Goal: Task Accomplishment & Management: Manage account settings

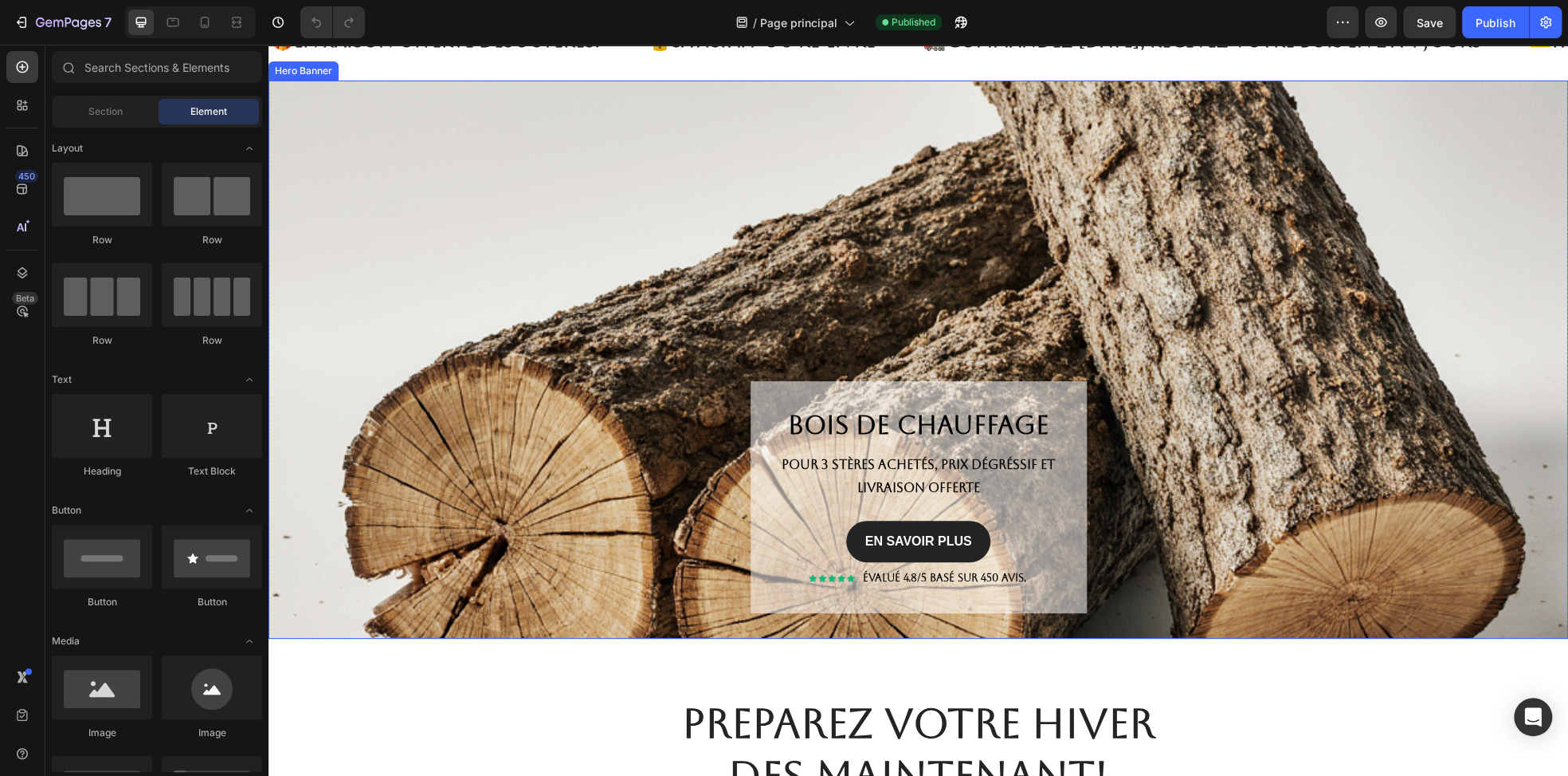
scroll to position [79, 0]
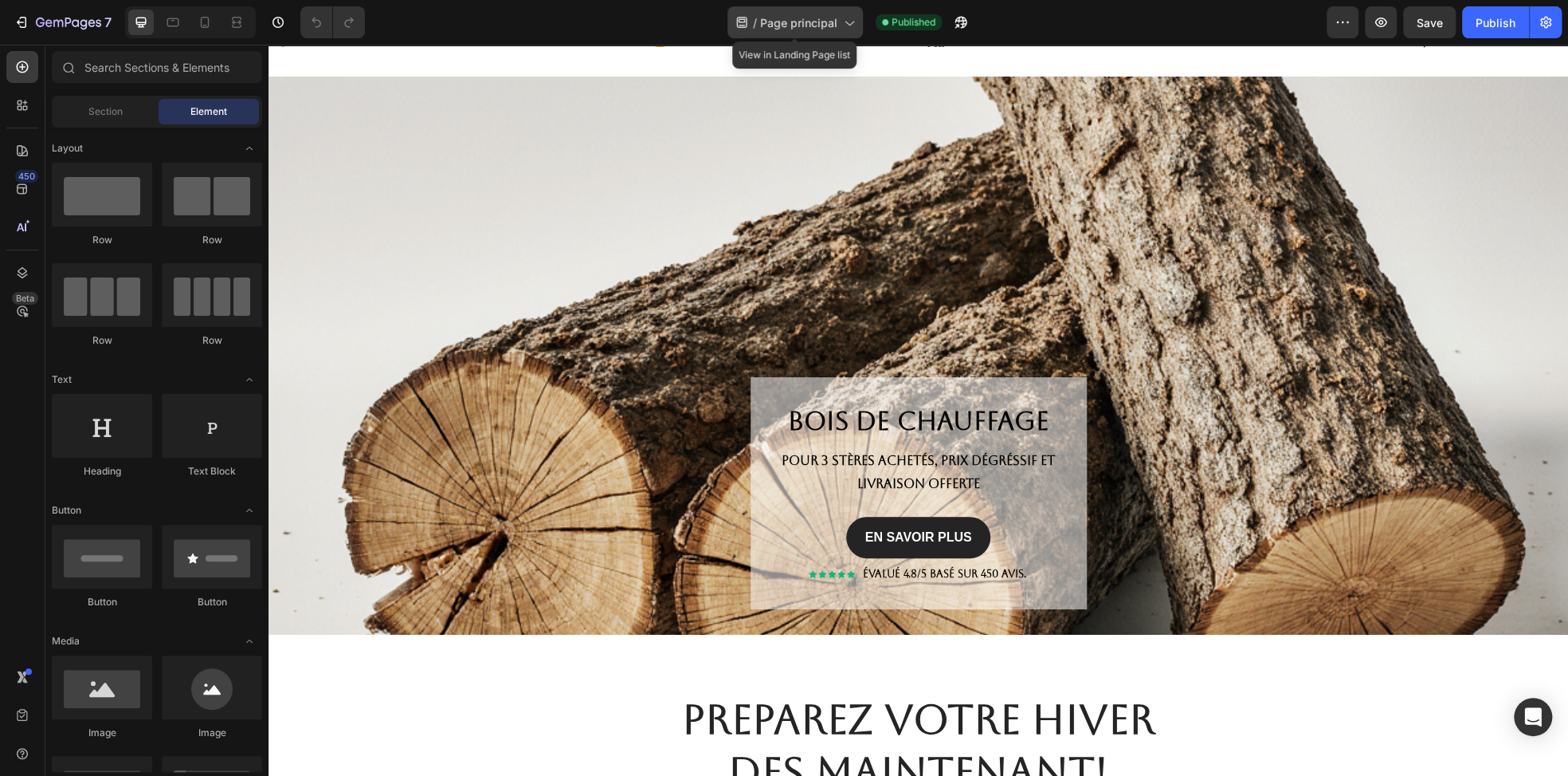
click at [834, 27] on span "Page principal" at bounding box center [798, 23] width 77 height 17
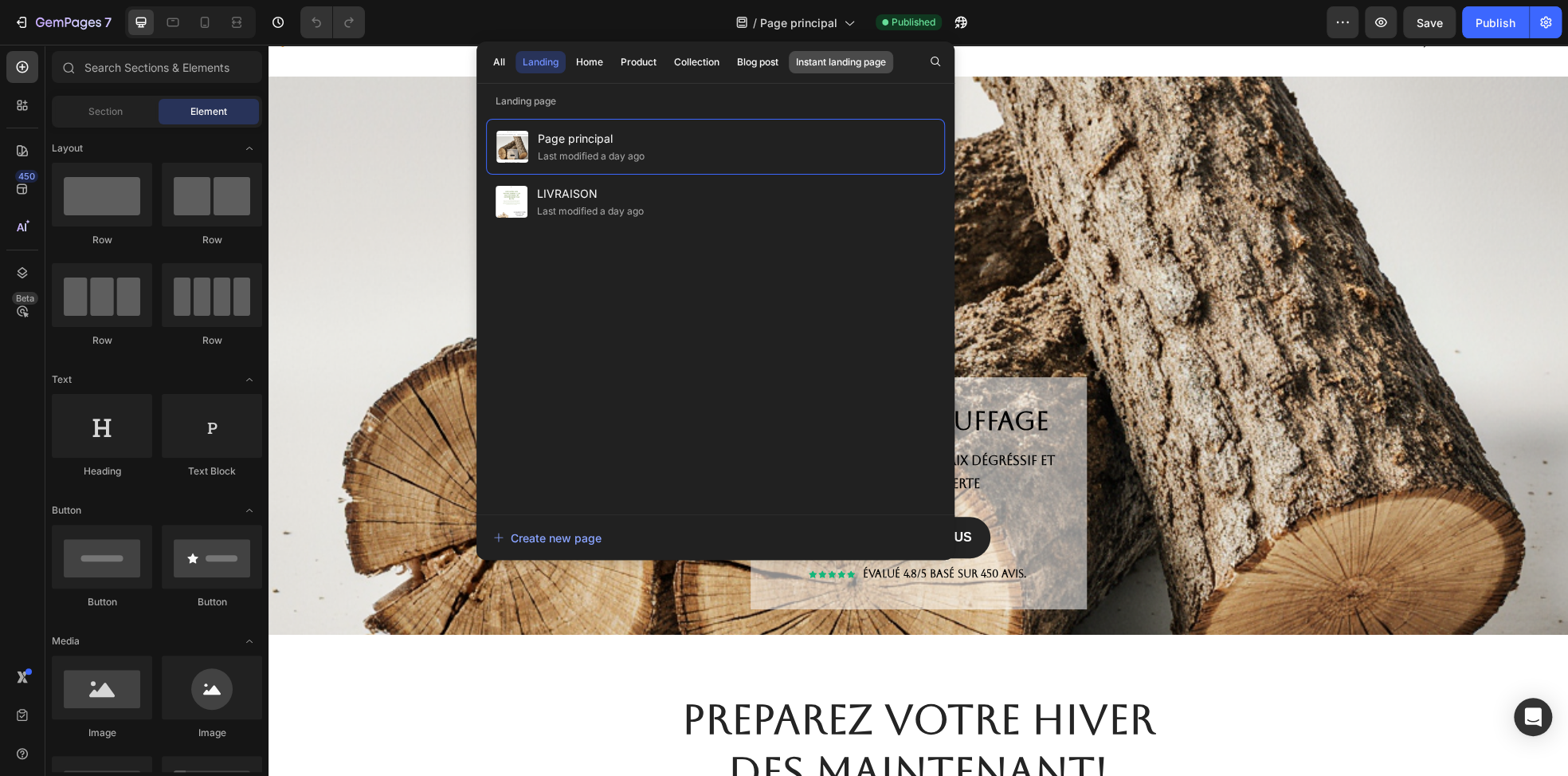
click at [812, 64] on div "Instant landing page" at bounding box center [841, 62] width 90 height 14
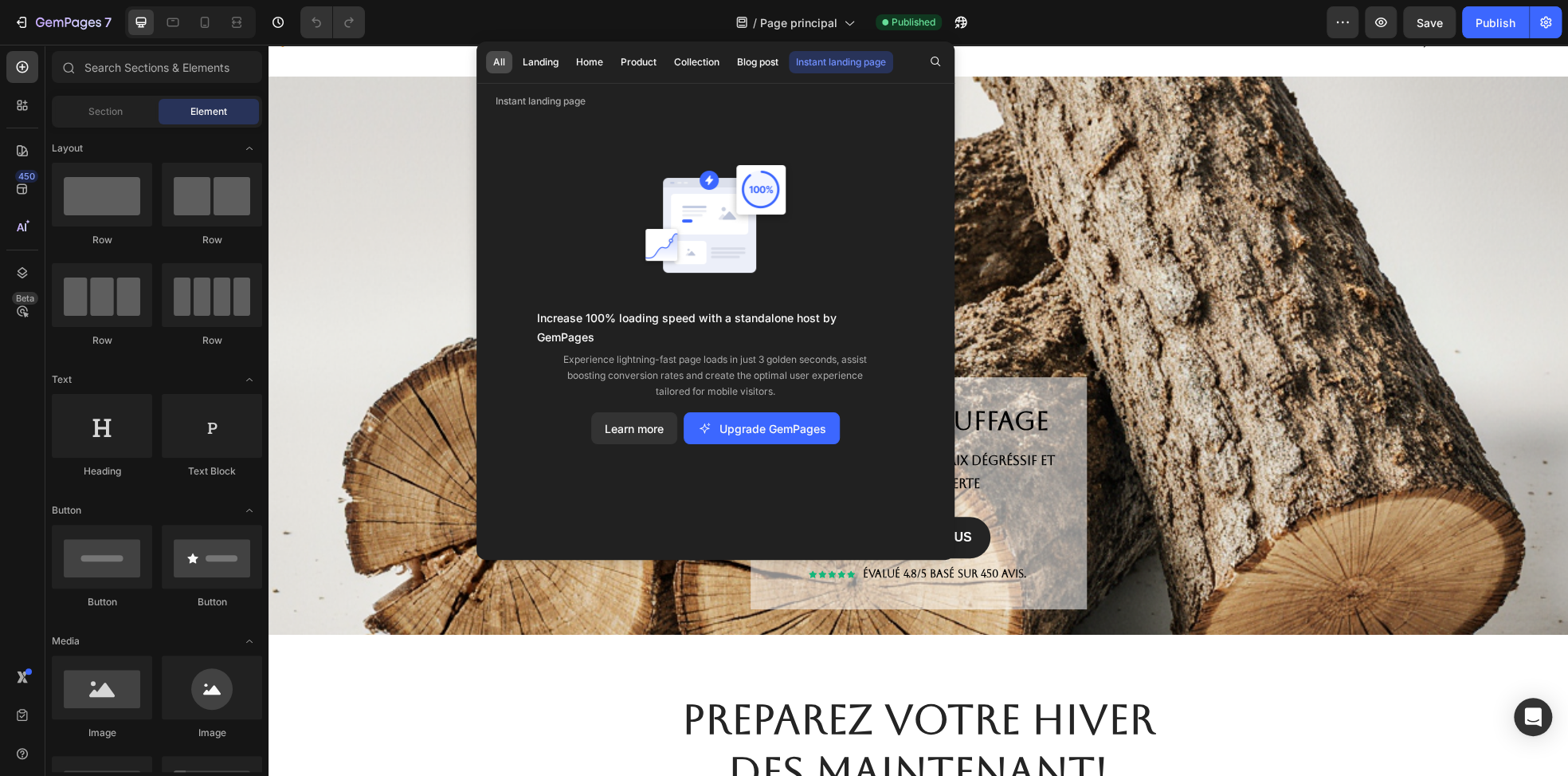
click at [501, 64] on div "All" at bounding box center [499, 62] width 12 height 14
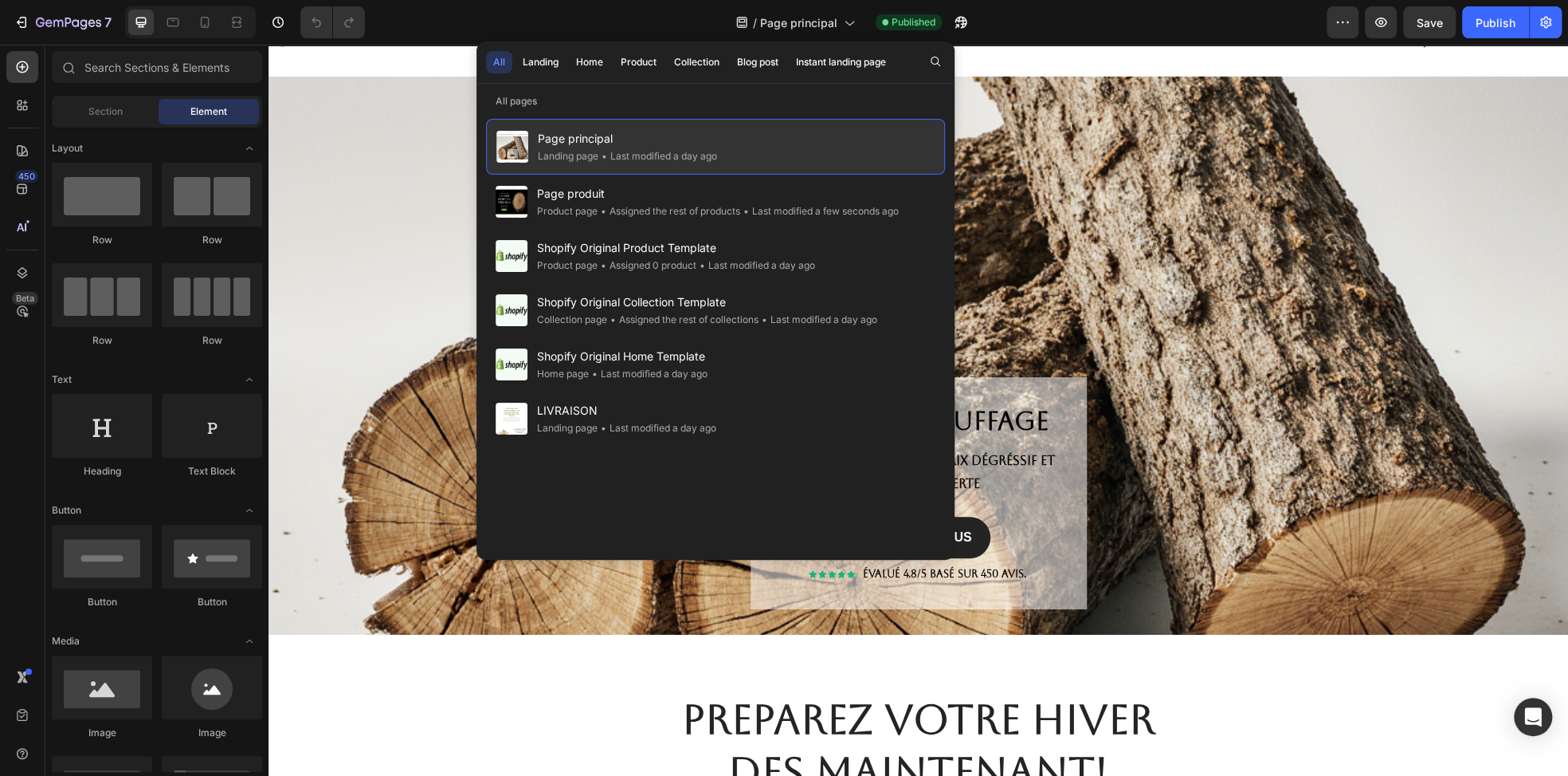
click at [622, 151] on div "• Last modified a day ago" at bounding box center [657, 156] width 119 height 16
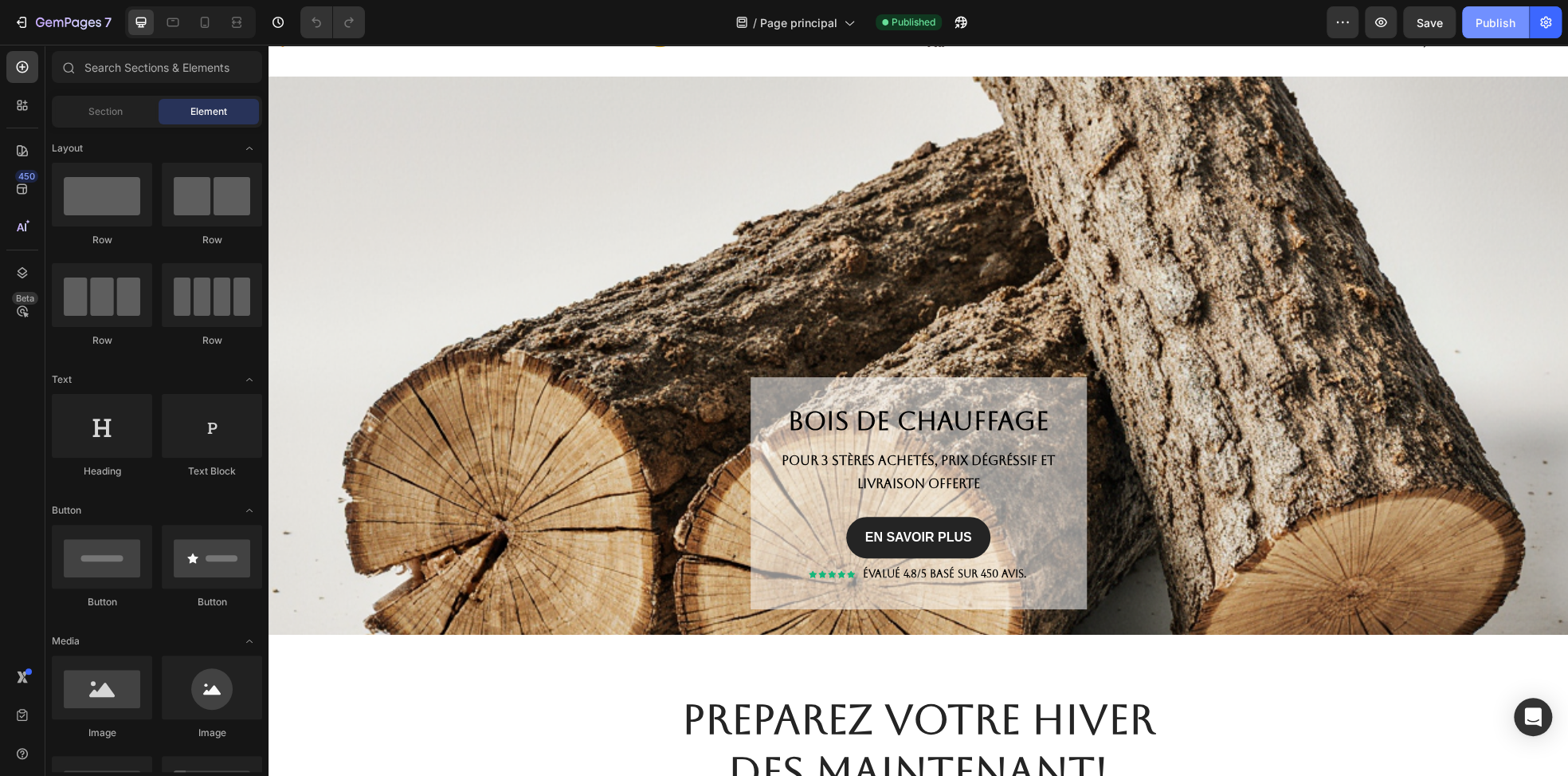
click at [1482, 26] on div "Publish" at bounding box center [1495, 23] width 39 height 17
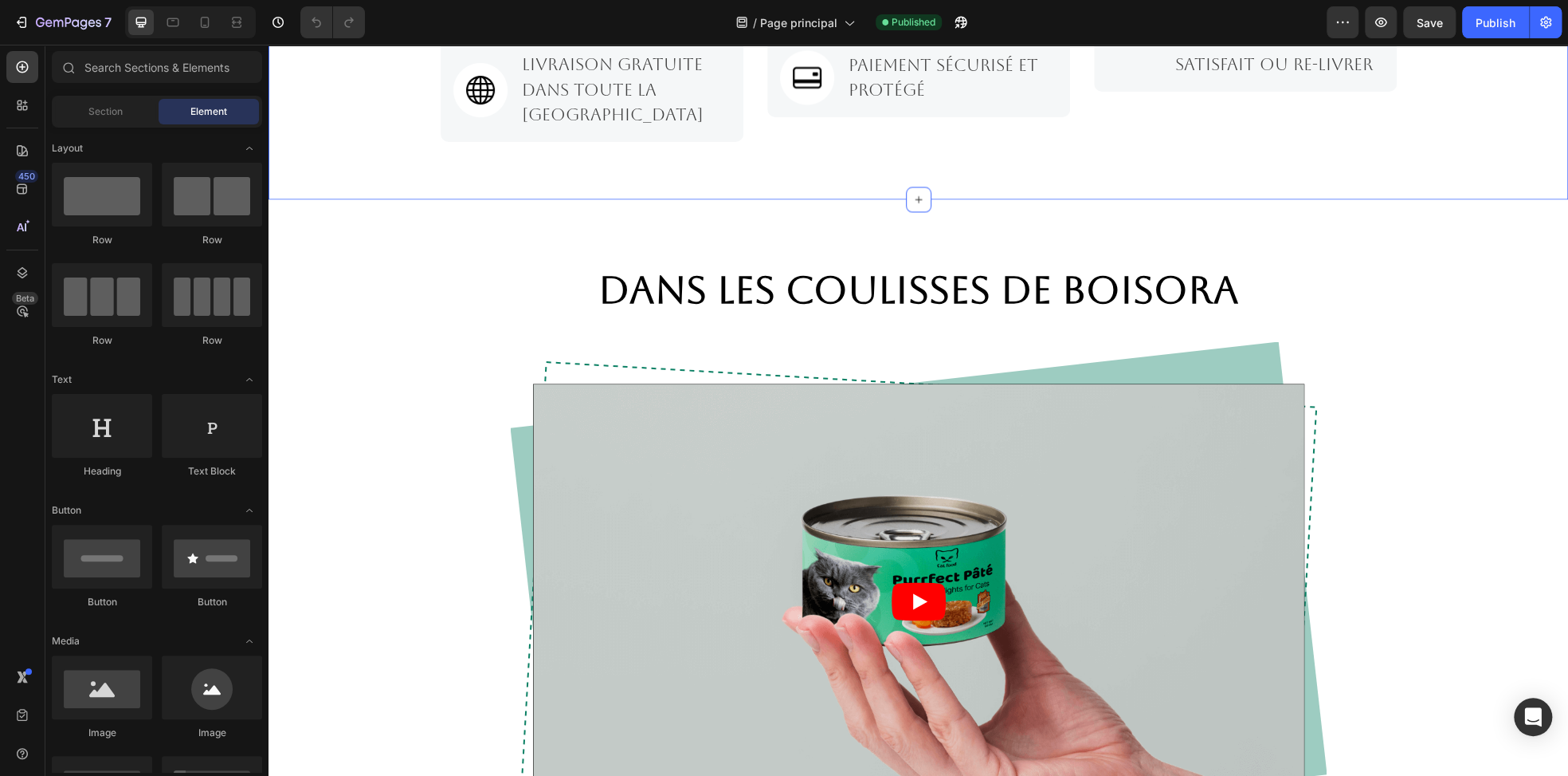
scroll to position [1274, 0]
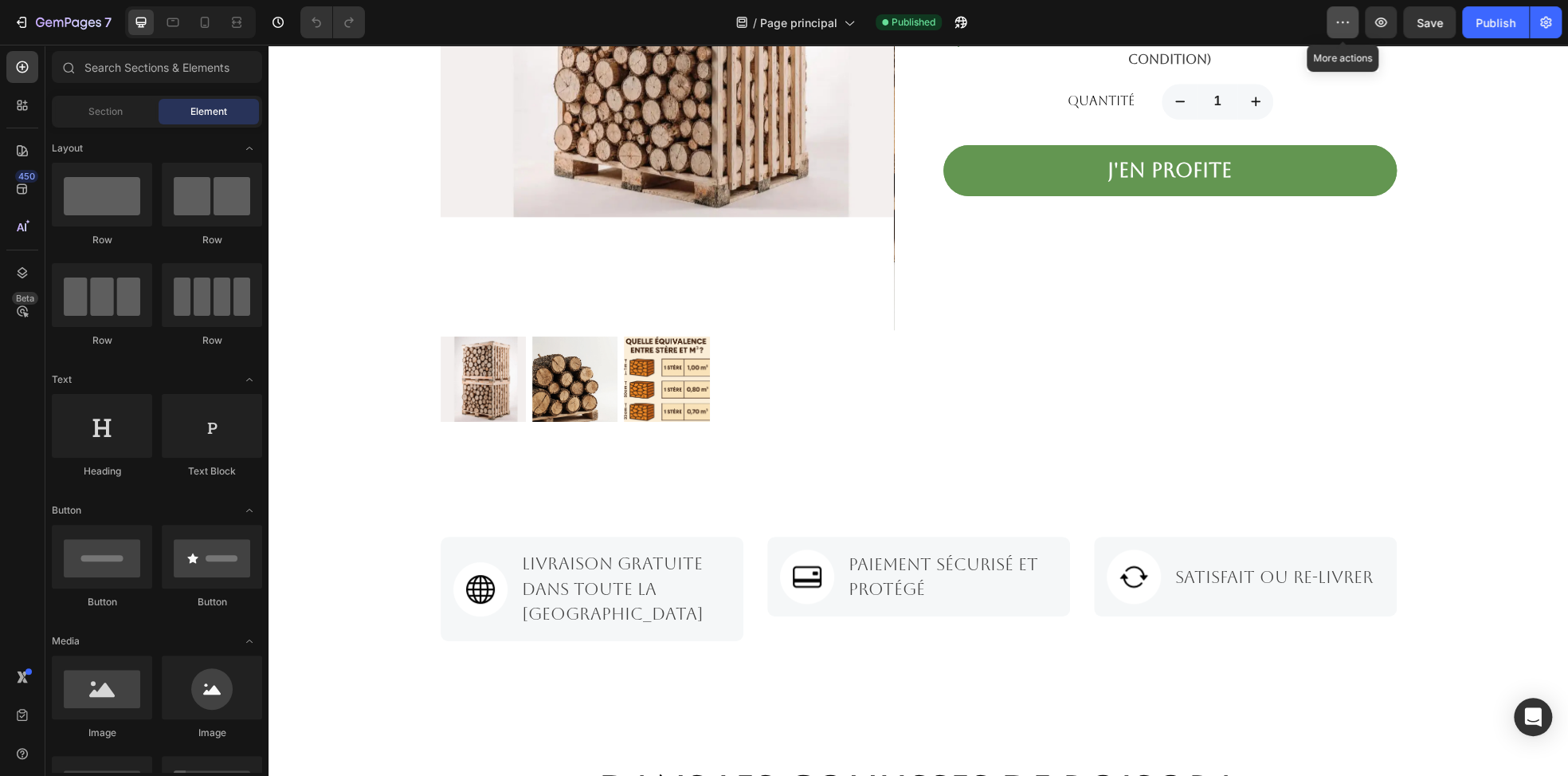
click at [1339, 25] on icon "button" at bounding box center [1342, 22] width 16 height 16
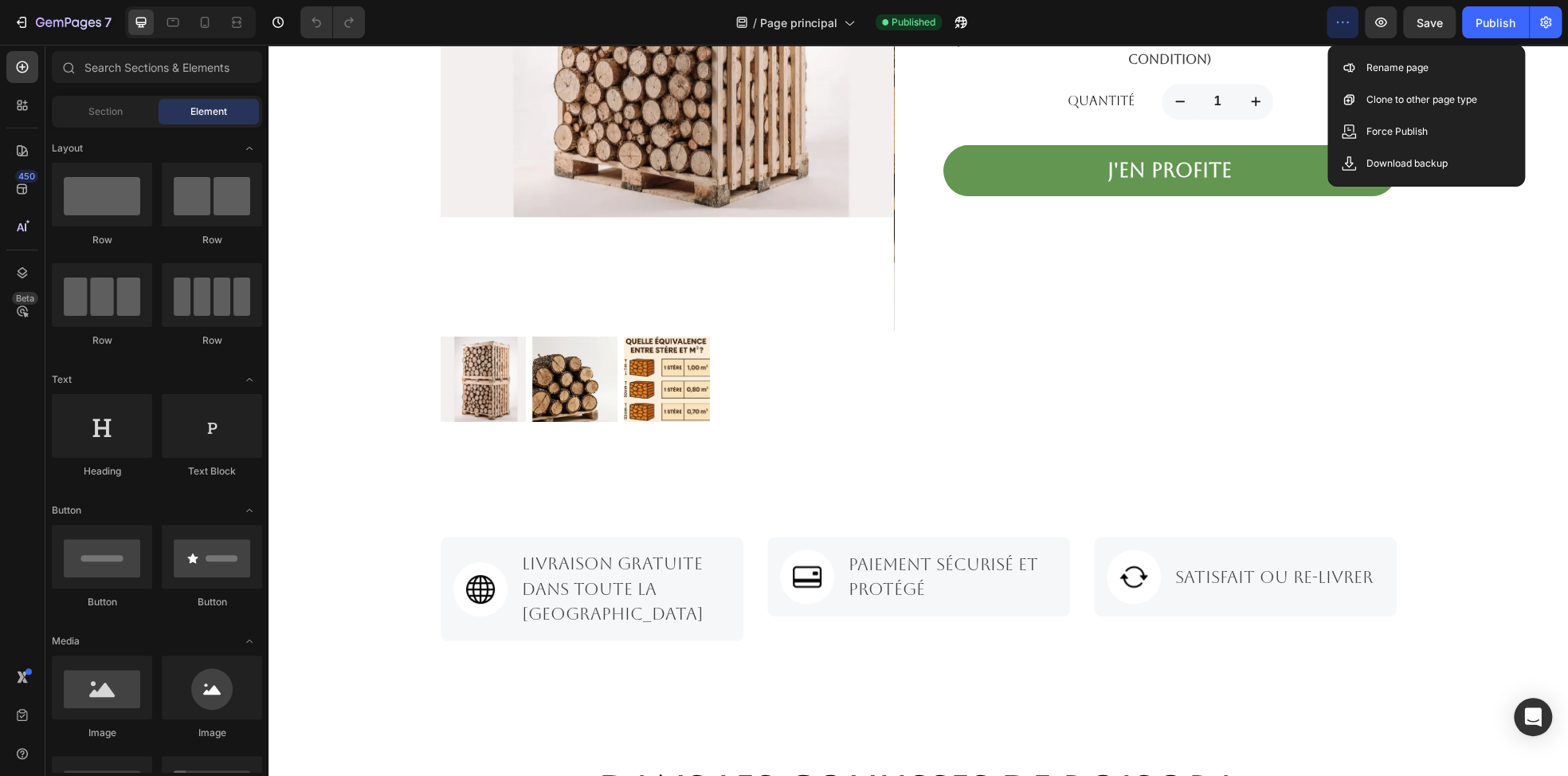
click at [1344, 28] on icon "button" at bounding box center [1342, 22] width 16 height 16
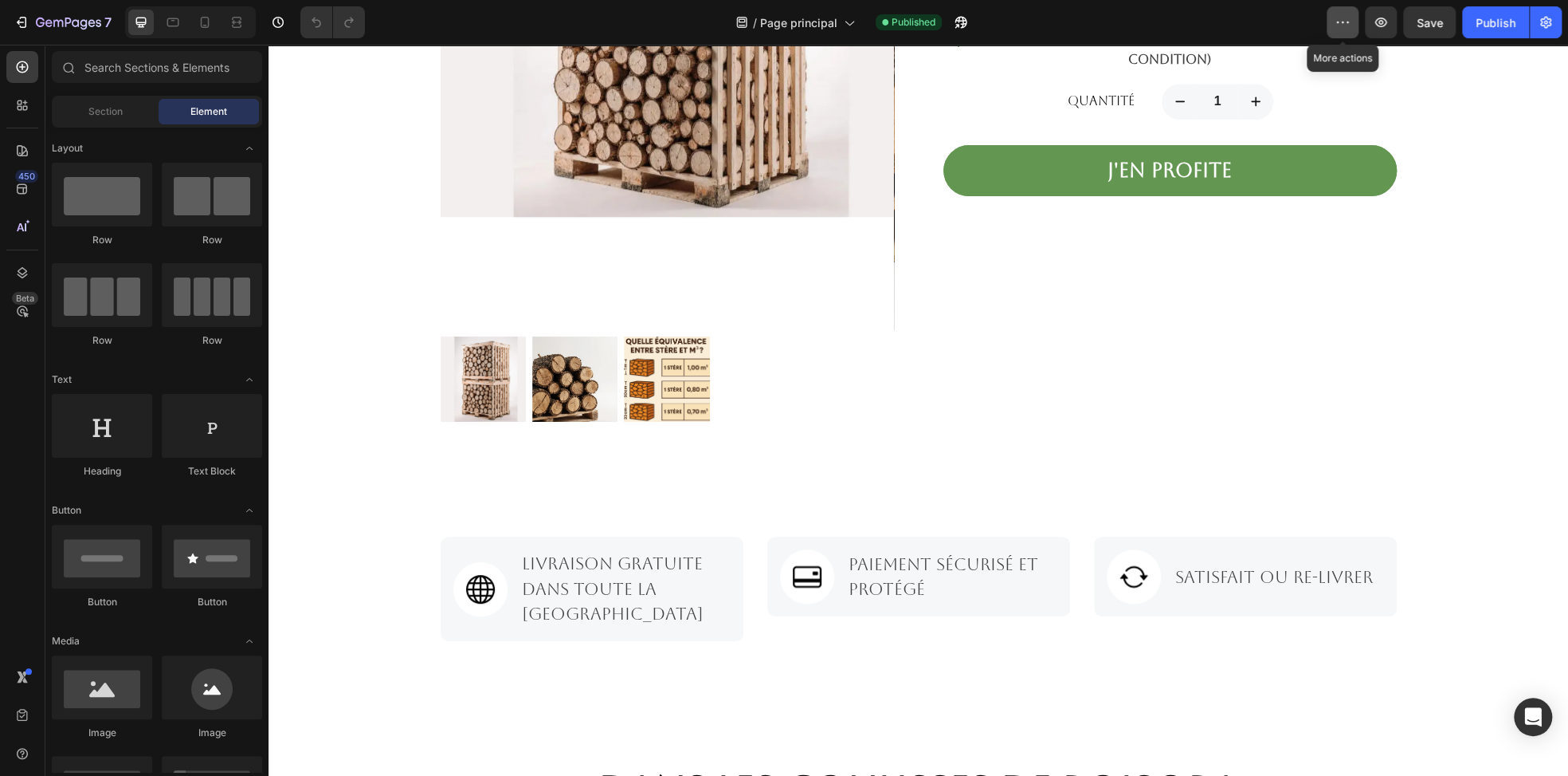
click at [1344, 28] on icon "button" at bounding box center [1342, 22] width 16 height 16
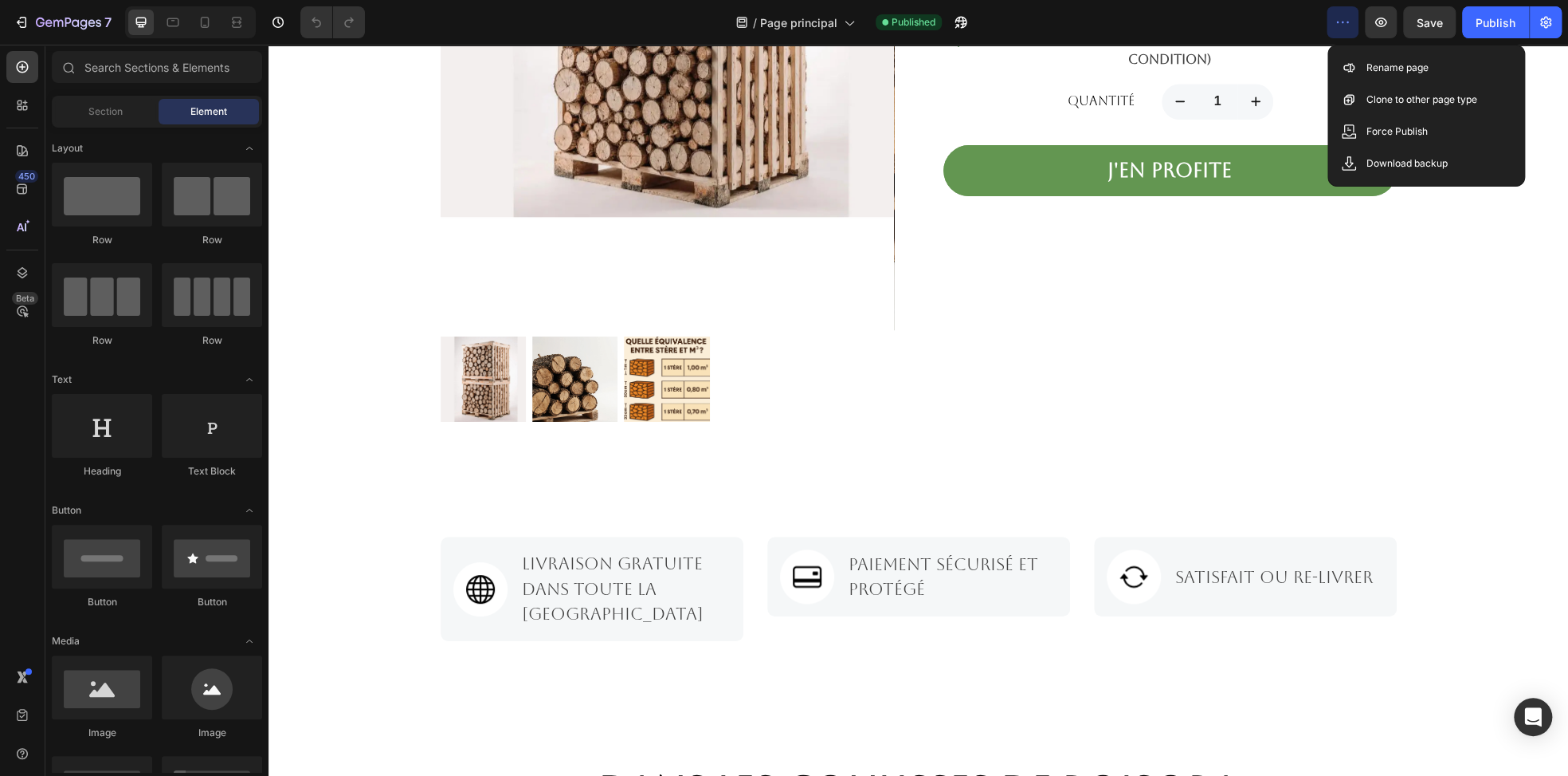
click at [1344, 28] on icon "button" at bounding box center [1342, 22] width 16 height 16
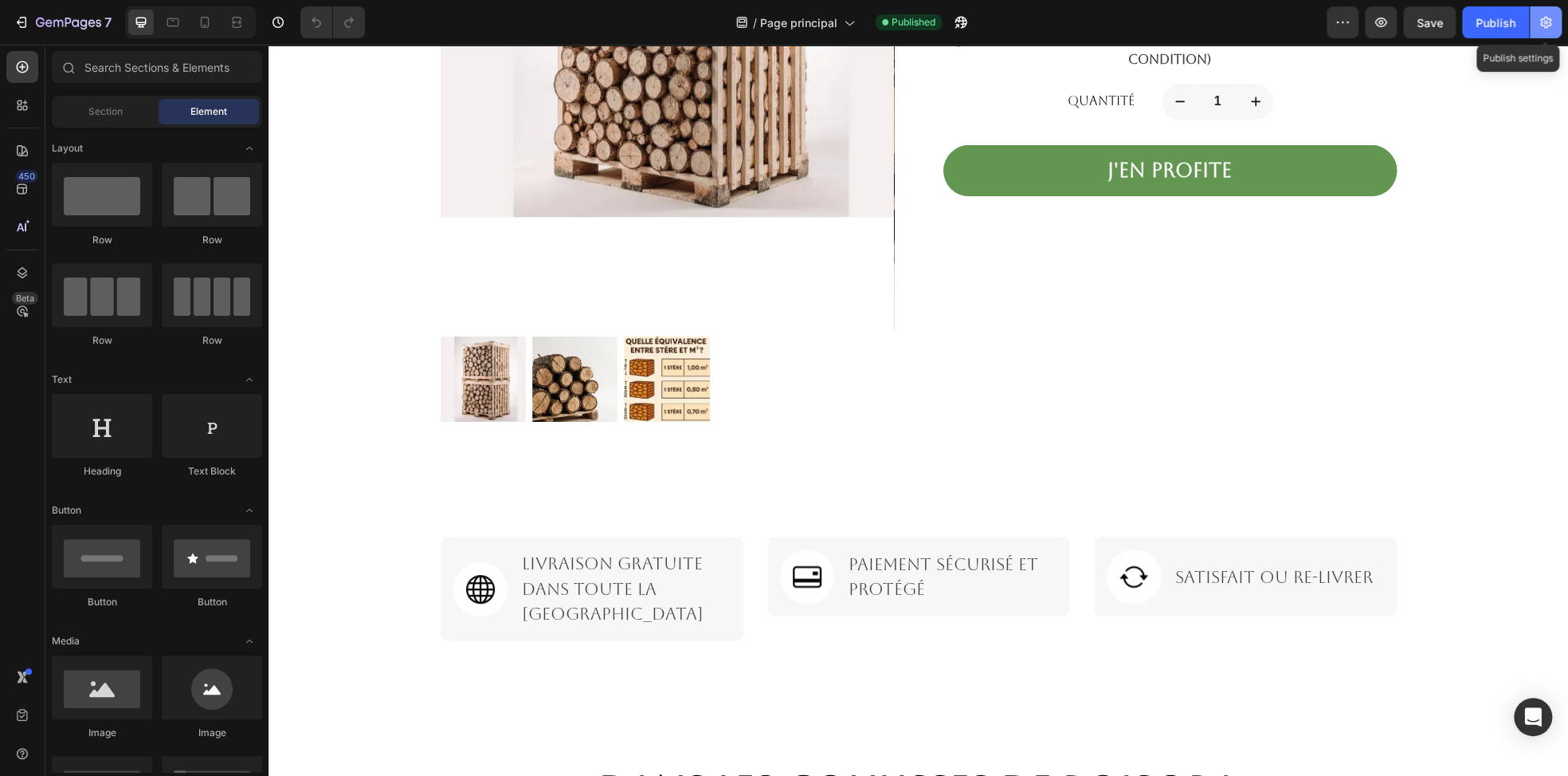
click at [1540, 20] on icon "button" at bounding box center [1545, 22] width 16 height 16
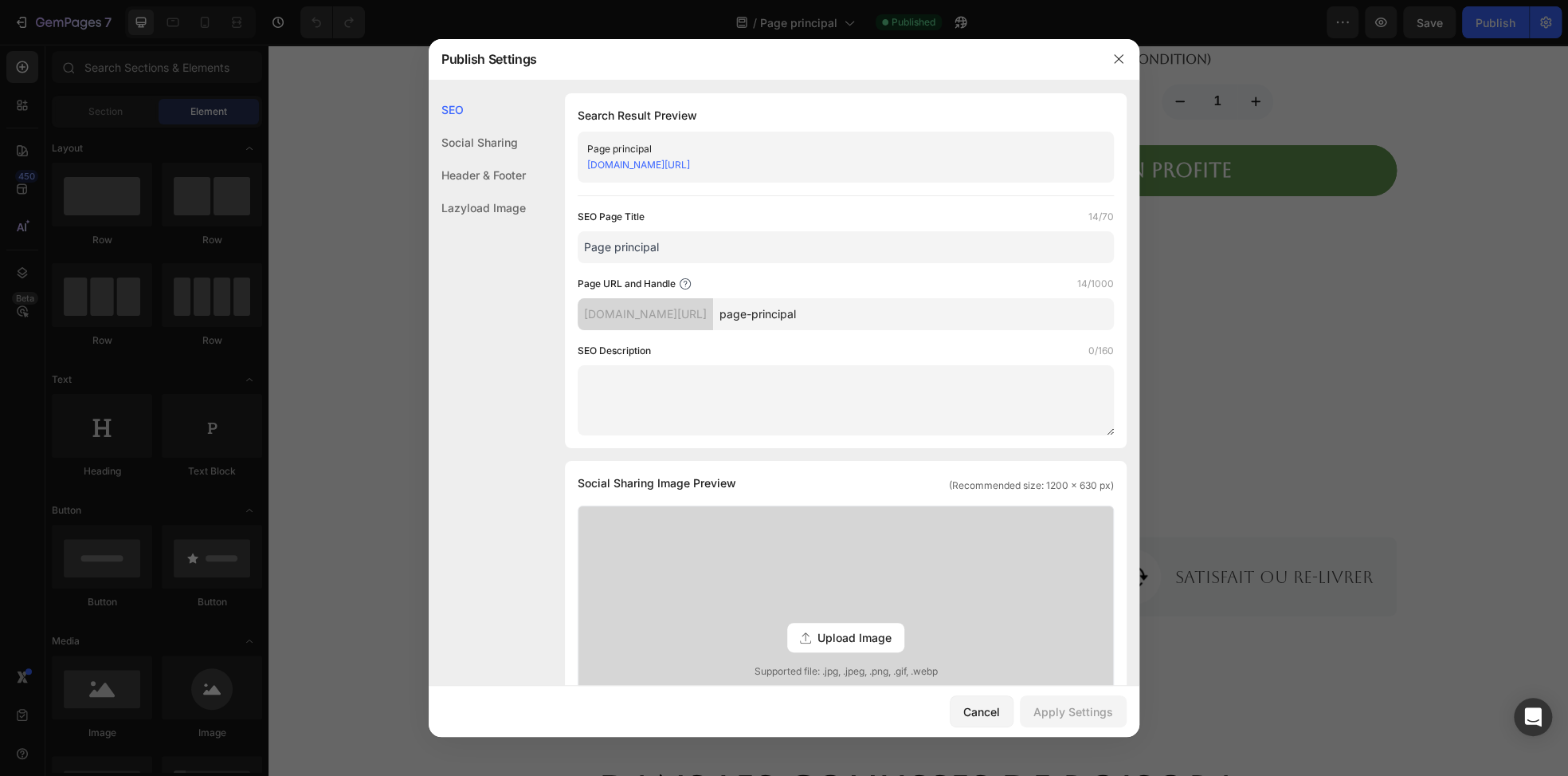
click at [663, 167] on link "[DOMAIN_NAME][URL]" at bounding box center [639, 164] width 103 height 12
click at [824, 162] on div "[DOMAIN_NAME][URL]" at bounding box center [832, 164] width 490 height 16
click at [686, 281] on icon at bounding box center [686, 284] width 13 height 13
drag, startPoint x: 881, startPoint y: 312, endPoint x: 715, endPoint y: 299, distance: 166.5
click at [715, 299] on div "[DOMAIN_NAME][URL] page-principal" at bounding box center [846, 314] width 536 height 32
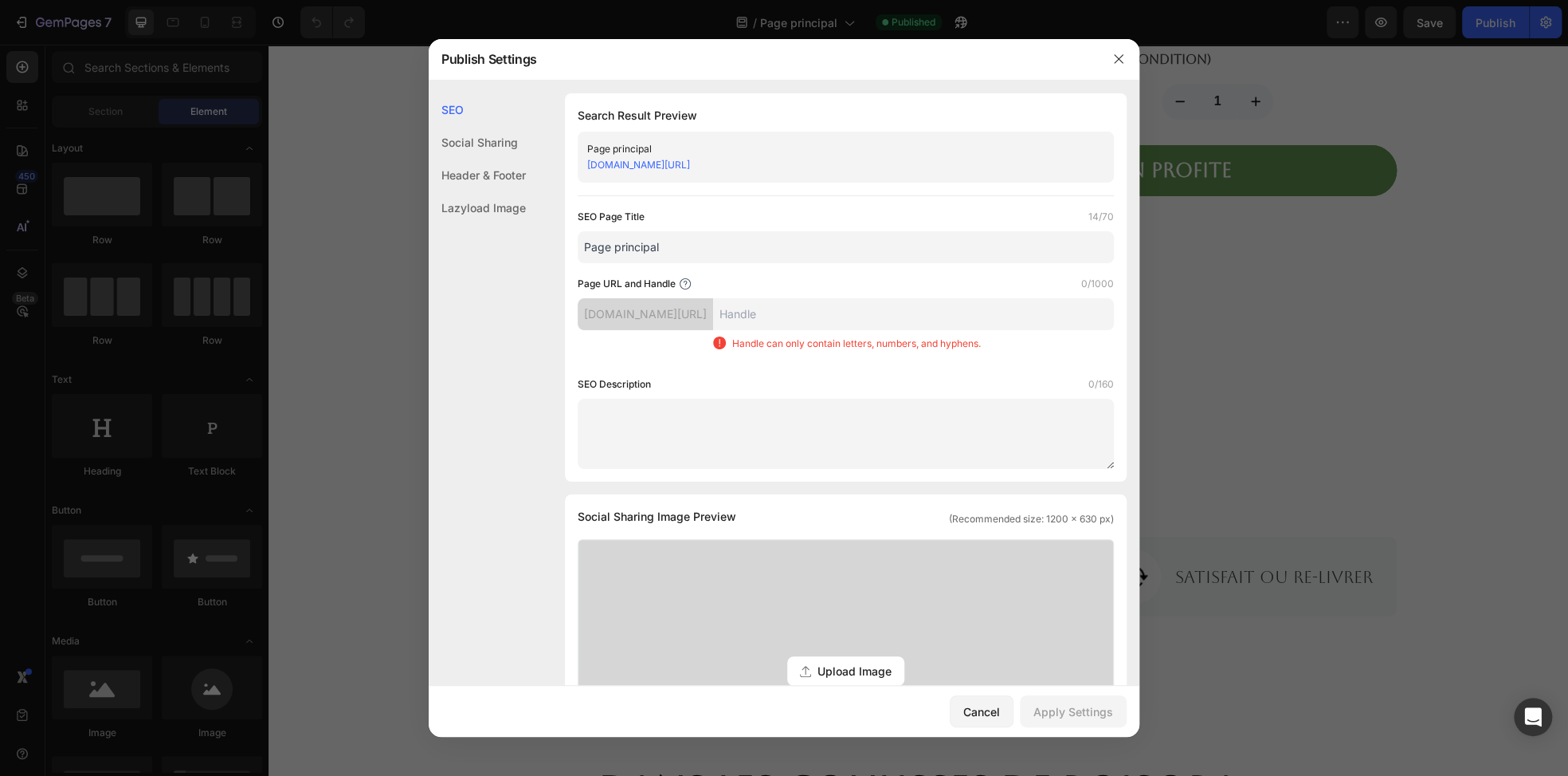
click at [799, 373] on div "SEO Page Title 14/70 Page principal Page URL and Handle 0/1000 [DOMAIN_NAME][UR…" at bounding box center [846, 339] width 536 height 260
click at [641, 169] on link "[DOMAIN_NAME][URL]" at bounding box center [639, 164] width 103 height 12
click at [812, 315] on input "text" at bounding box center [912, 314] width 400 height 32
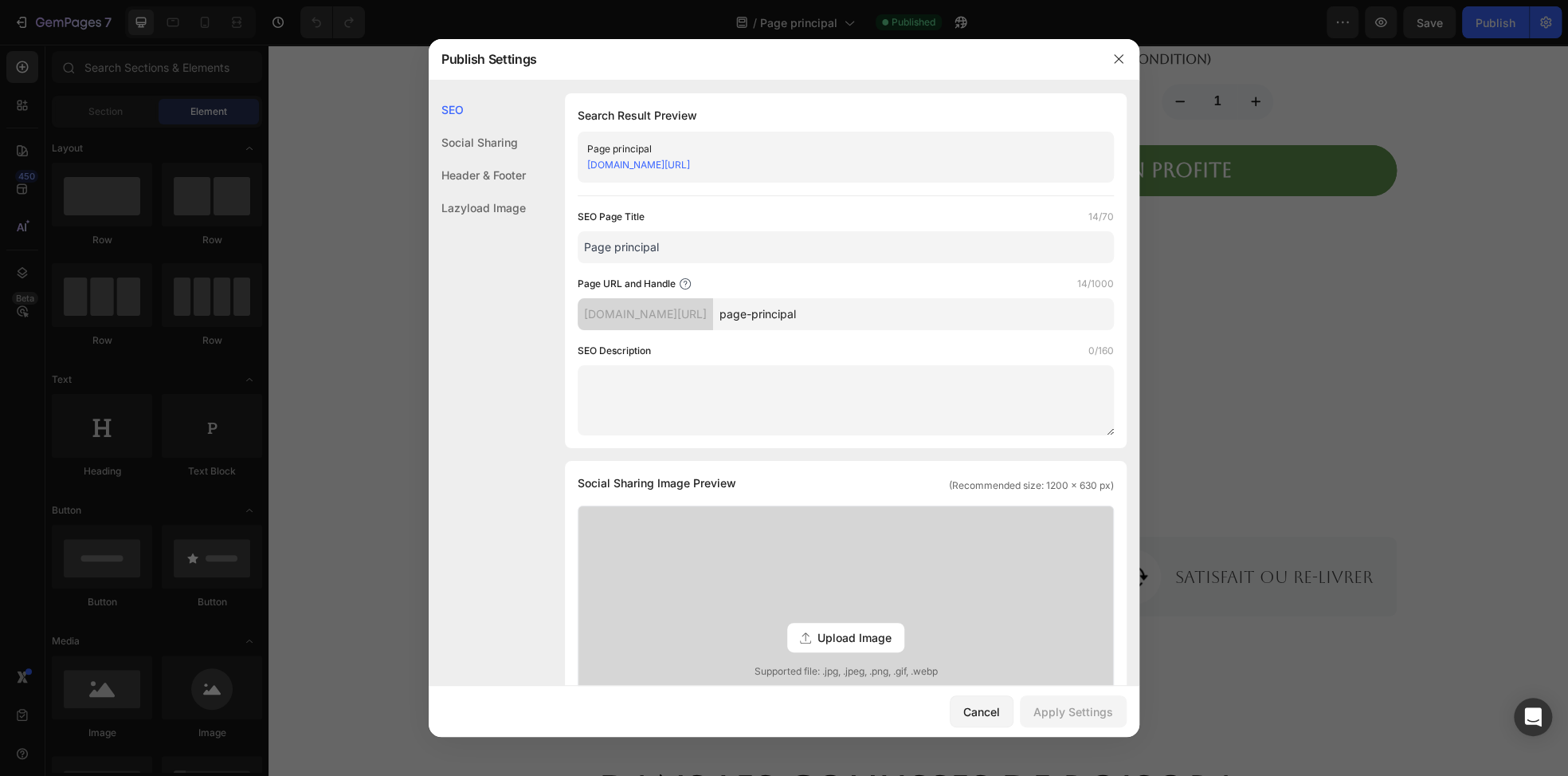
type input "page-principal"
click at [793, 215] on div "SEO Page Title 14/70" at bounding box center [846, 217] width 536 height 16
click at [987, 708] on div "Cancel" at bounding box center [981, 711] width 37 height 17
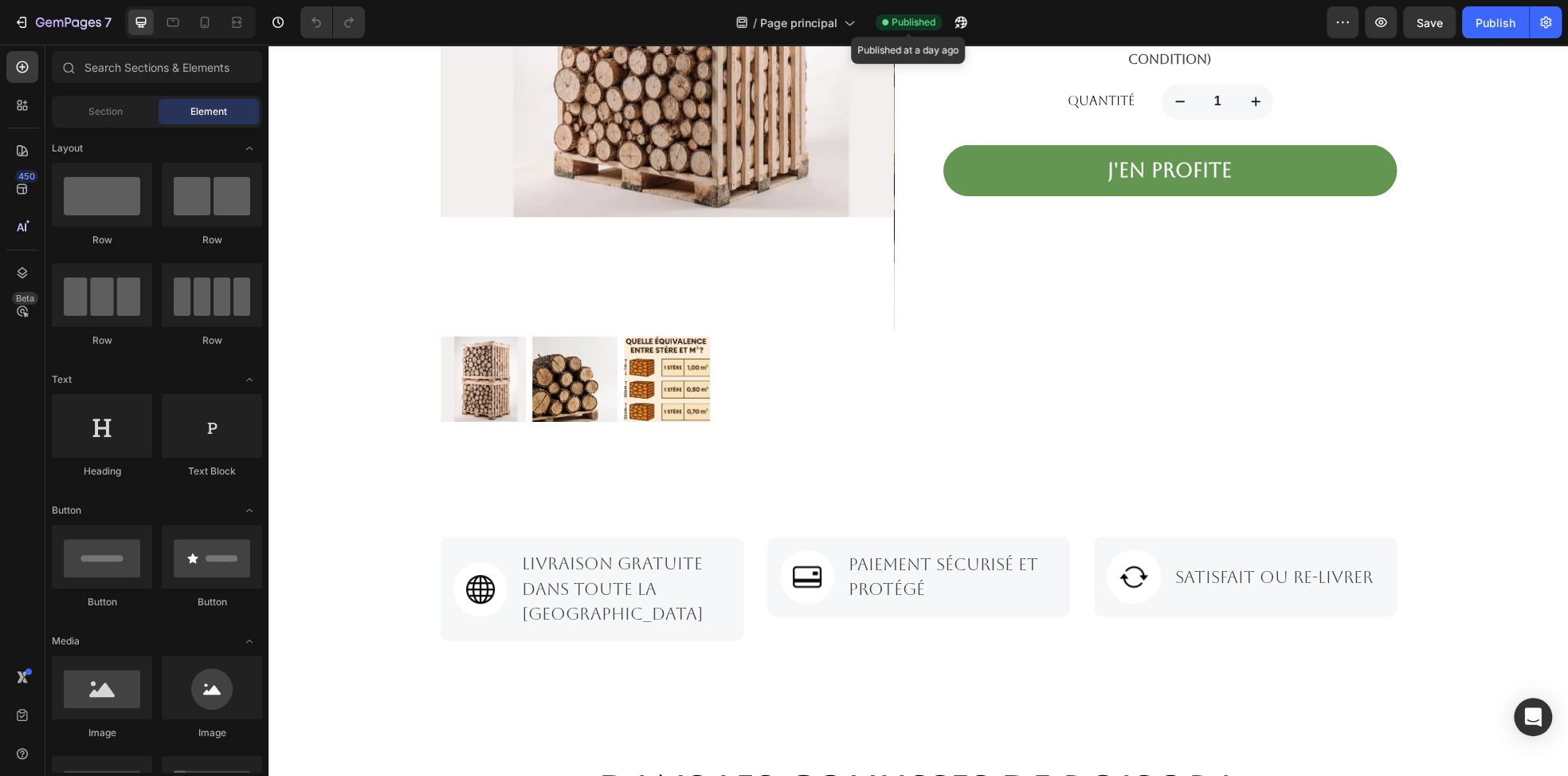
click at [907, 21] on span "Published" at bounding box center [913, 22] width 44 height 14
click at [809, 23] on span "Page principal" at bounding box center [798, 23] width 77 height 17
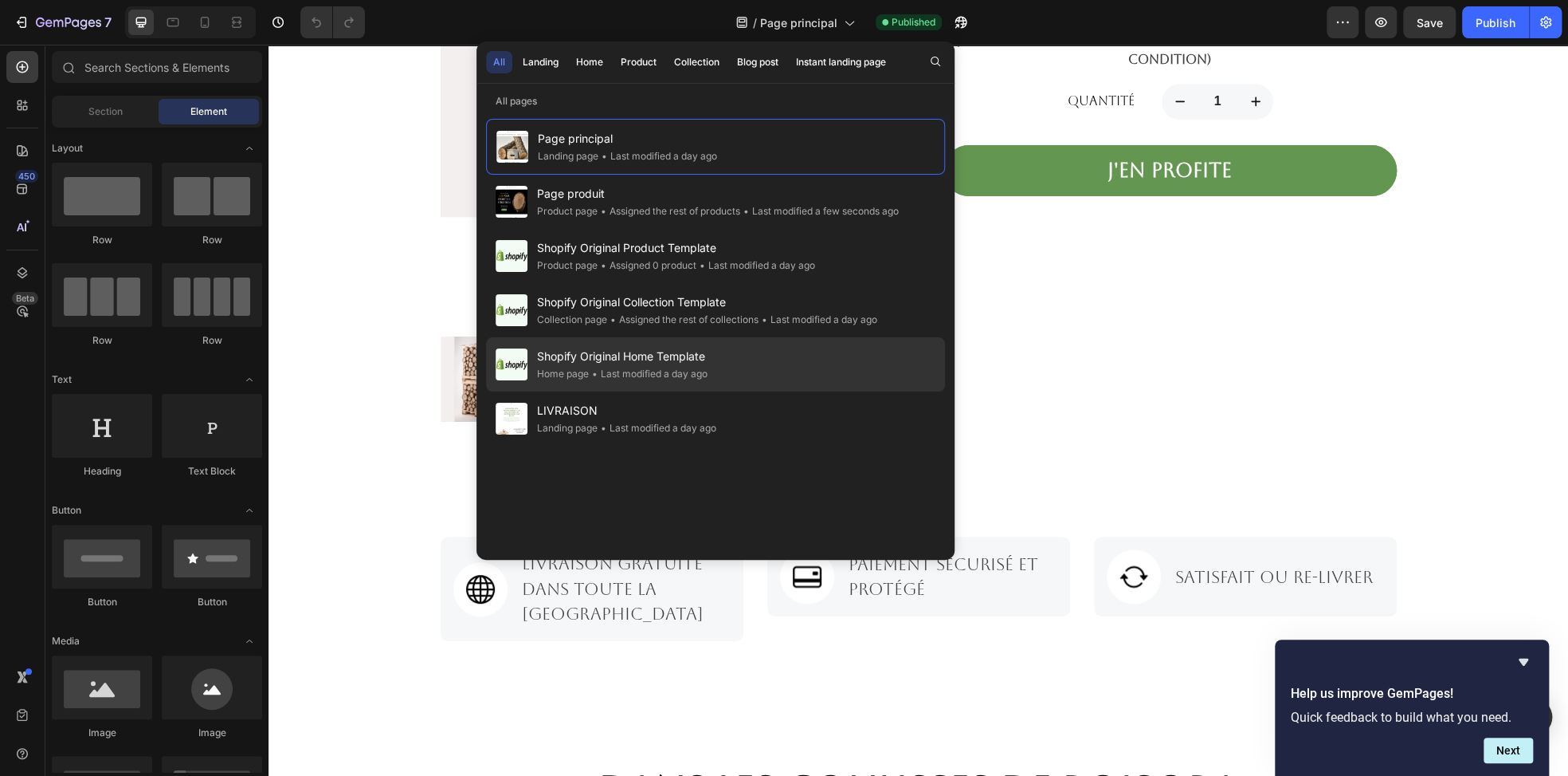
click at [620, 366] on div "• Last modified a day ago" at bounding box center [648, 373] width 119 height 16
